Goal: Feedback & Contribution: Leave review/rating

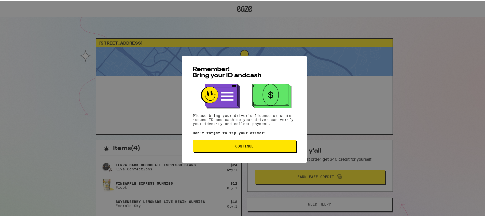
click at [269, 149] on button "Continue" at bounding box center [244, 145] width 103 height 12
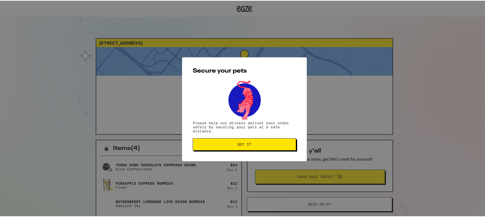
click at [267, 147] on button "Got it" at bounding box center [244, 144] width 103 height 12
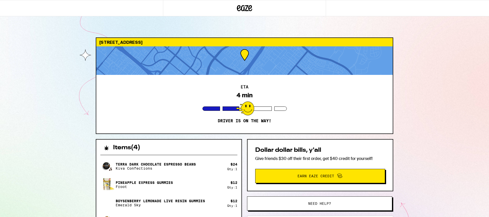
click at [439, 119] on div "3 Newmarket Irvine 92602 ETA 4 min Driver is on the way! Items ( 4 ) Terra Dark…" at bounding box center [244, 158] width 489 height 295
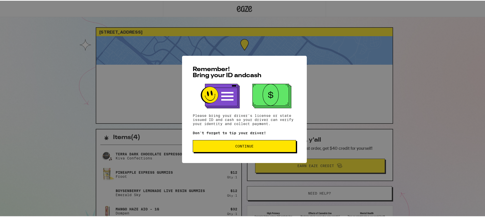
click at [276, 147] on span "Continue" at bounding box center [244, 146] width 95 height 4
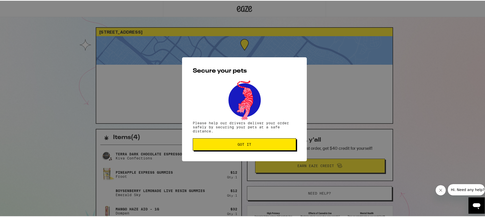
click at [276, 147] on button "Got it" at bounding box center [244, 144] width 103 height 12
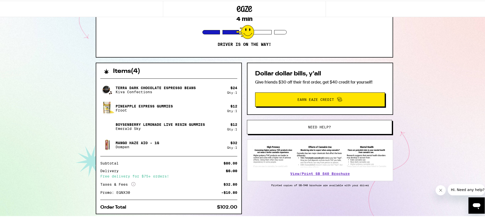
scroll to position [83, 0]
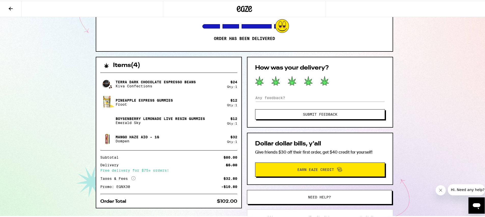
click at [324, 76] on icon at bounding box center [325, 80] width 8 height 9
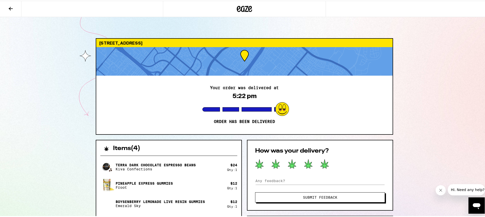
scroll to position [107, 0]
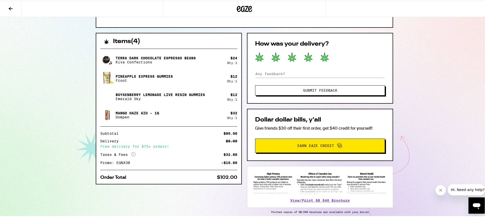
click at [307, 85] on button "Submit Feedback" at bounding box center [320, 90] width 130 height 10
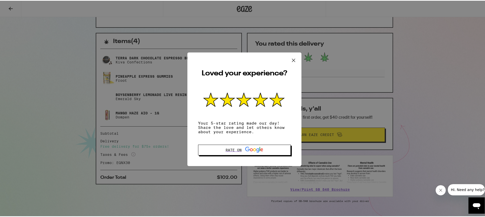
click at [290, 56] on icon at bounding box center [294, 60] width 8 height 8
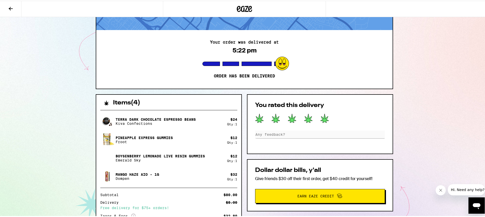
scroll to position [0, 0]
